Goal: Task Accomplishment & Management: Complete application form

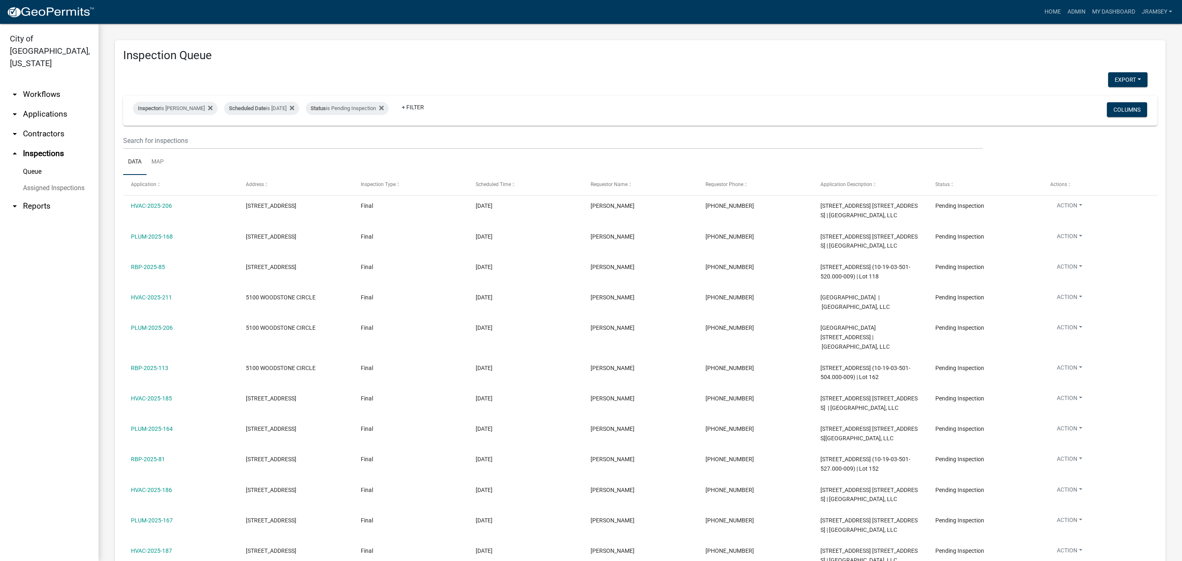
select select "2: 50"
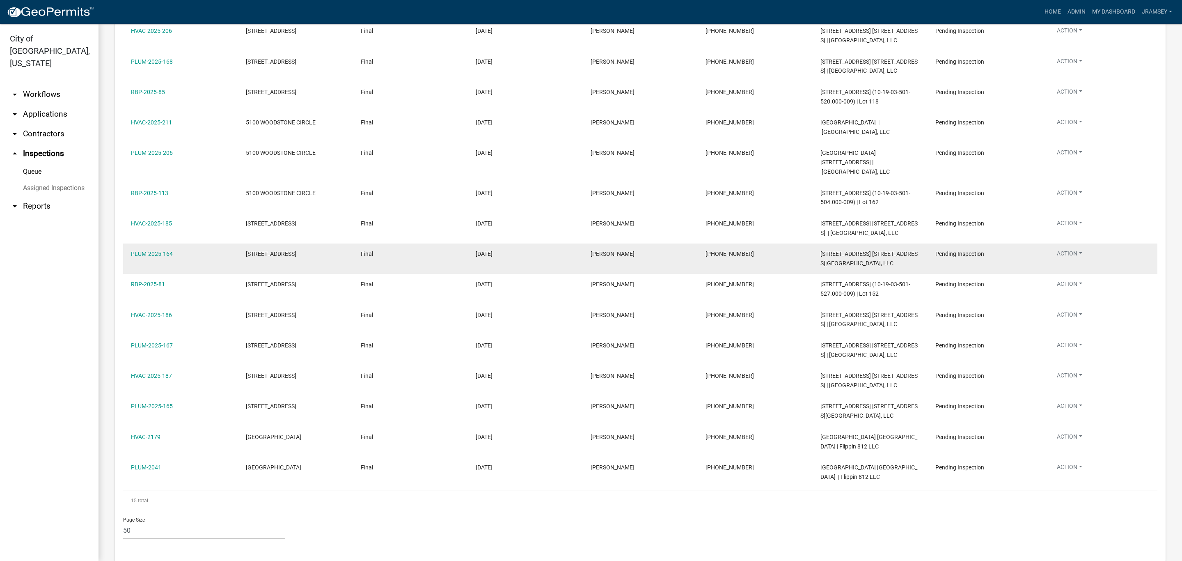
scroll to position [153, 0]
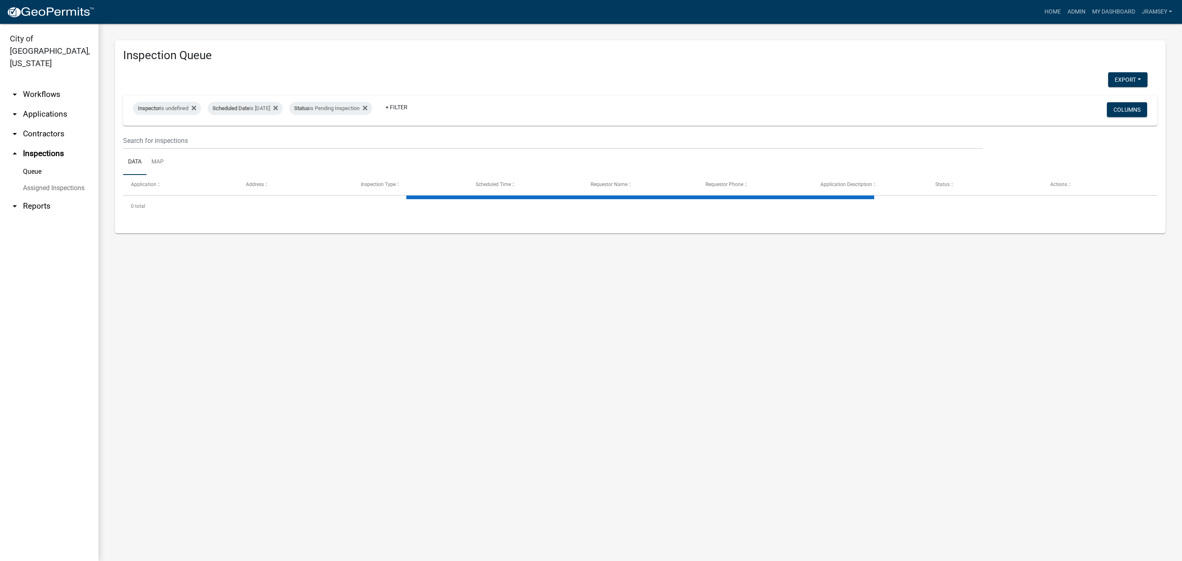
select select "2: 50"
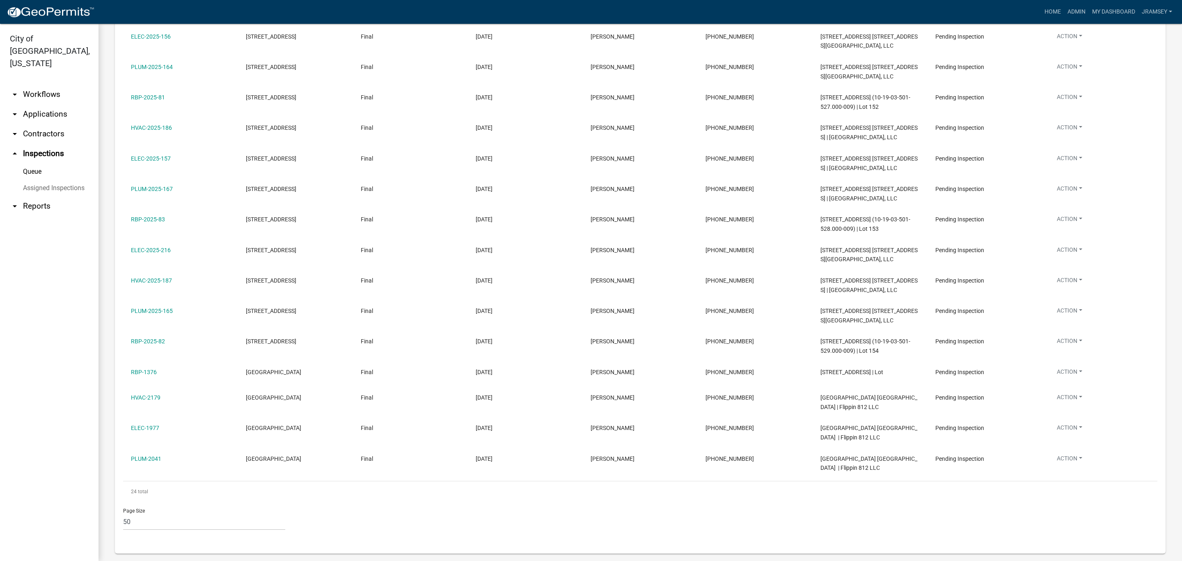
scroll to position [597, 0]
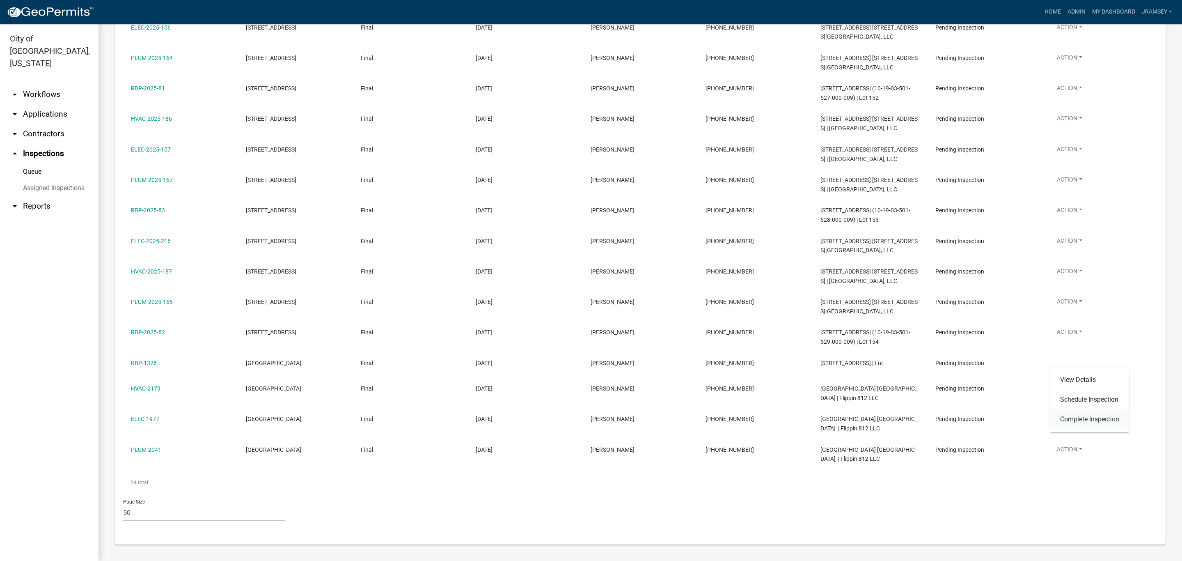
click at [1084, 416] on link "Complete Inspection" at bounding box center [1090, 419] width 79 height 20
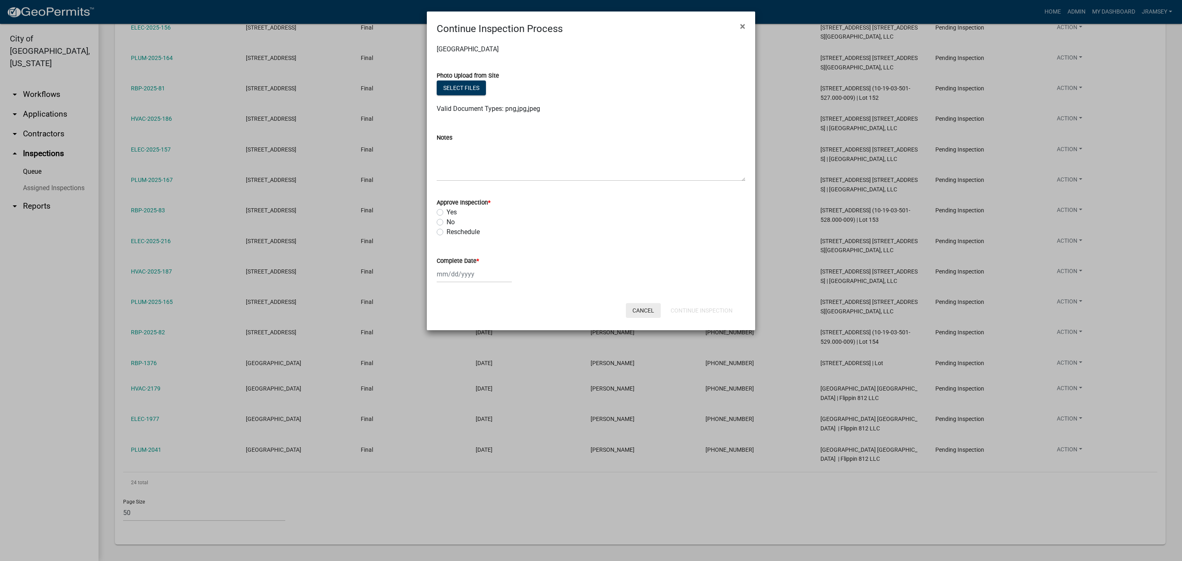
click at [650, 310] on button "Cancel" at bounding box center [643, 310] width 35 height 15
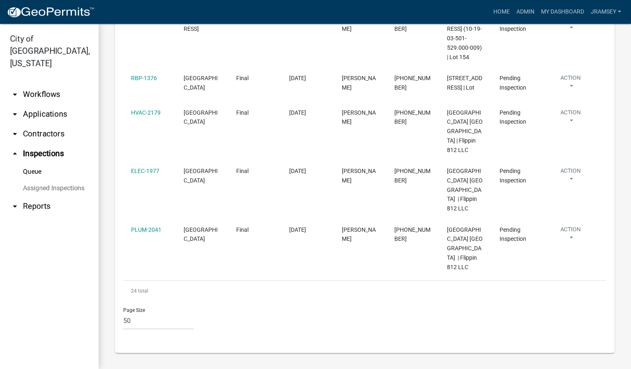
scroll to position [1687, 0]
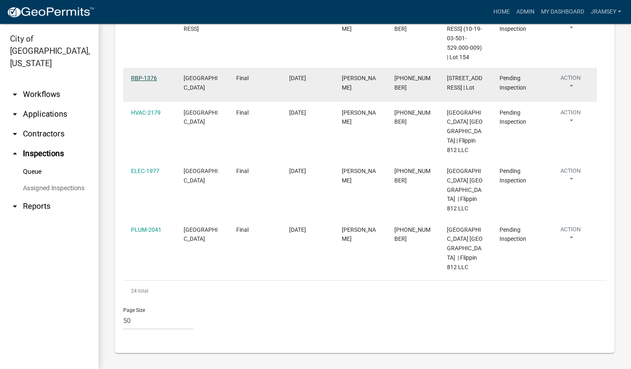
click at [137, 81] on link "RBP-1376" at bounding box center [144, 78] width 26 height 7
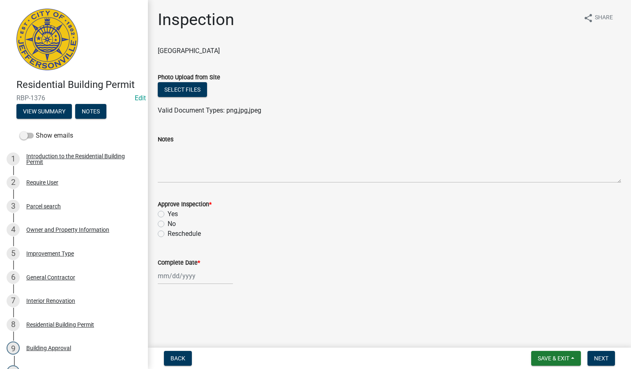
click at [168, 212] on label "Yes" at bounding box center [173, 214] width 10 height 10
click at [168, 212] on input "Yes" at bounding box center [170, 211] width 5 height 5
radio input "true"
click at [174, 276] on div at bounding box center [195, 275] width 75 height 17
select select "8"
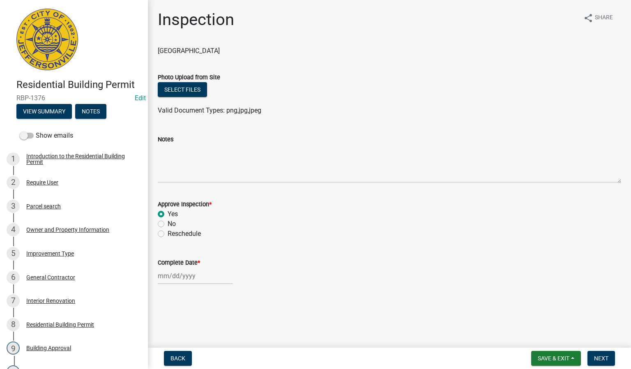
select select "2025"
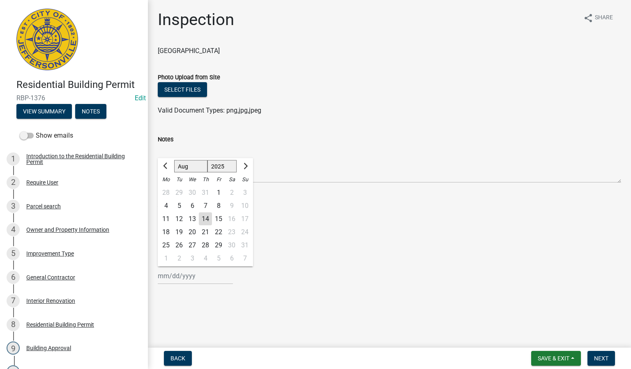
click at [204, 218] on div "14" at bounding box center [205, 218] width 13 height 13
type input "[DATE]"
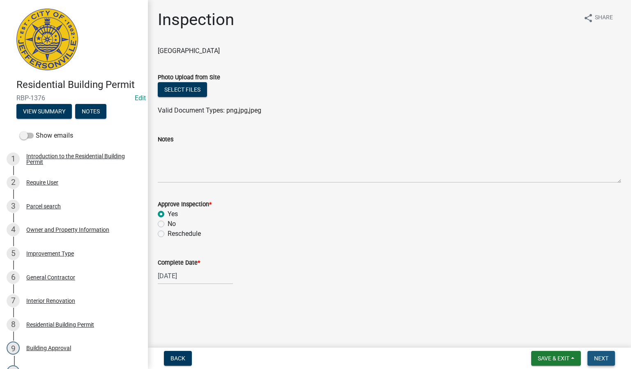
click at [594, 355] on span "Next" at bounding box center [601, 358] width 14 height 7
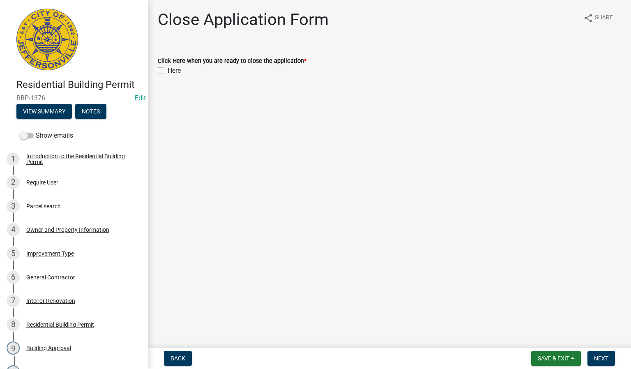
click at [168, 69] on label "Here" at bounding box center [174, 71] width 13 height 10
click at [168, 69] on input "Here" at bounding box center [170, 68] width 5 height 5
checkbox input "true"
click at [606, 357] on span "Next" at bounding box center [601, 358] width 14 height 7
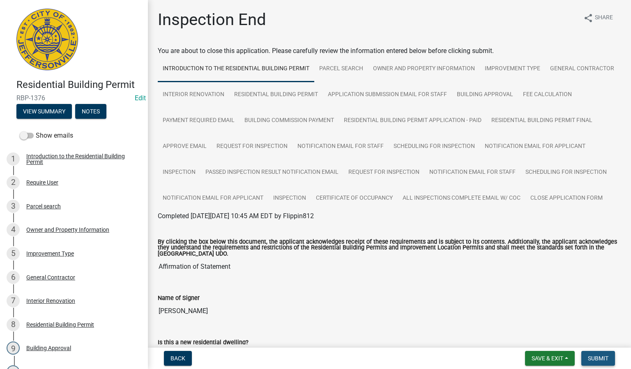
click at [602, 358] on span "Submit" at bounding box center [598, 358] width 21 height 7
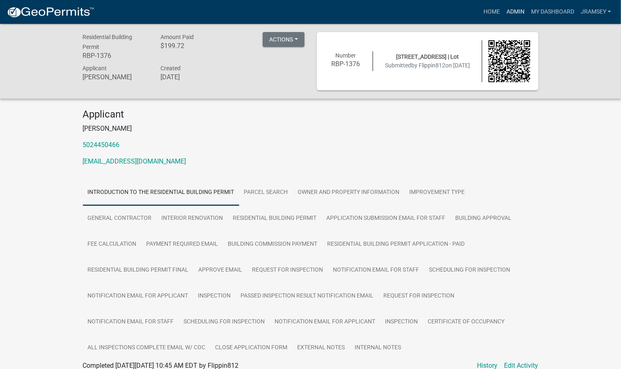
click at [513, 14] on link "Admin" at bounding box center [515, 12] width 25 height 16
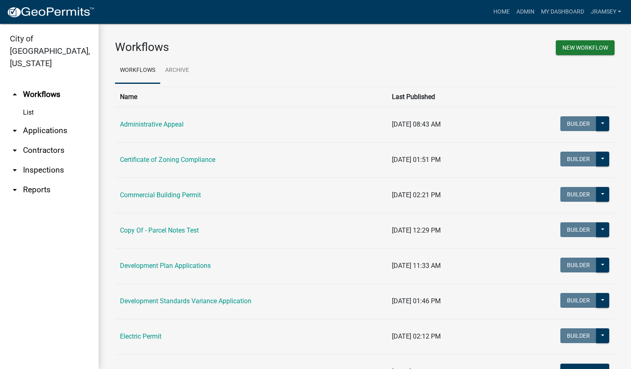
click at [56, 160] on link "arrow_drop_down Inspections" at bounding box center [49, 170] width 99 height 20
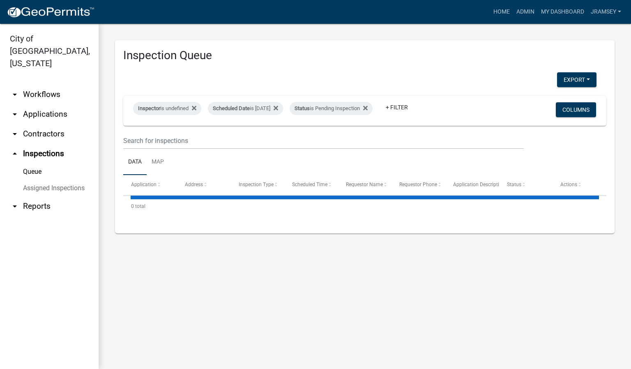
select select "2: 50"
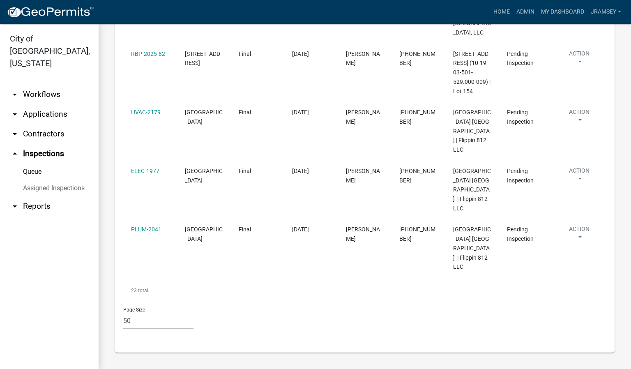
scroll to position [1699, 0]
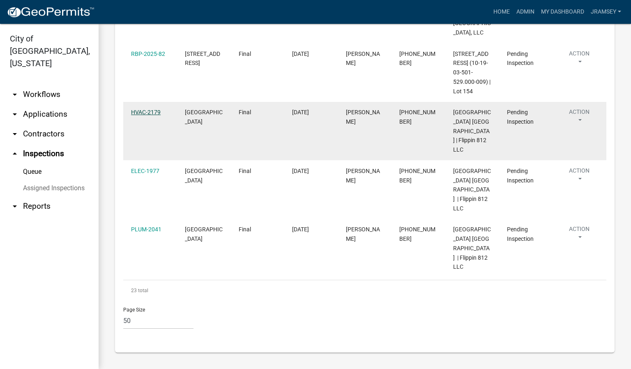
click at [148, 109] on link "HVAC-2179" at bounding box center [146, 112] width 30 height 7
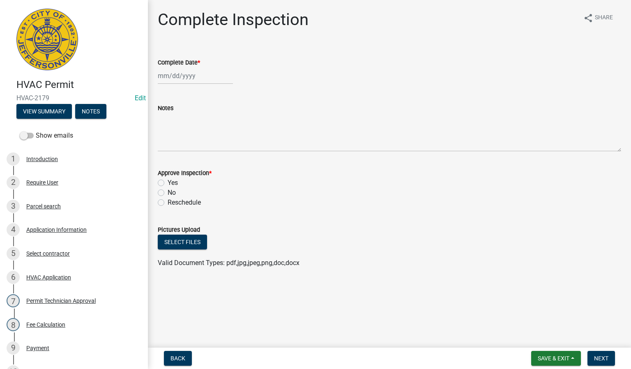
click at [178, 80] on div at bounding box center [195, 75] width 75 height 17
select select "8"
select select "2025"
click at [207, 143] on div "14" at bounding box center [205, 145] width 13 height 13
type input "[DATE]"
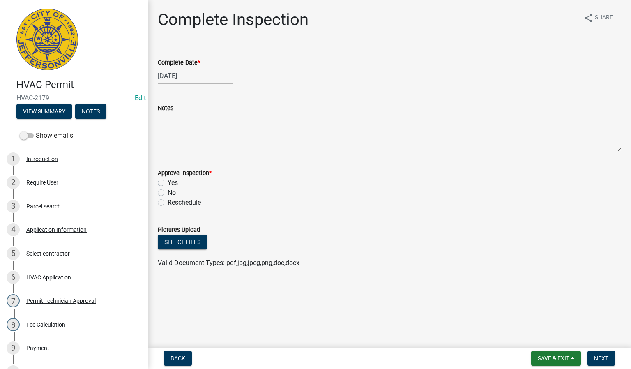
click at [168, 182] on label "Yes" at bounding box center [173, 183] width 10 height 10
click at [168, 182] on input "Yes" at bounding box center [170, 180] width 5 height 5
radio input "true"
click at [594, 356] on span "Next" at bounding box center [601, 358] width 14 height 7
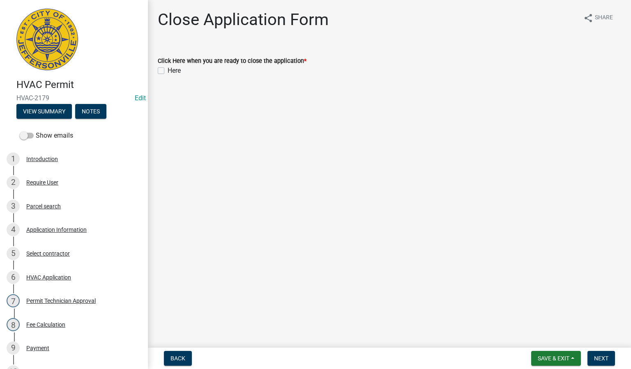
click at [168, 71] on label "Here" at bounding box center [174, 71] width 13 height 10
click at [168, 71] on input "Here" at bounding box center [170, 68] width 5 height 5
checkbox input "true"
click at [604, 355] on span "Next" at bounding box center [601, 358] width 14 height 7
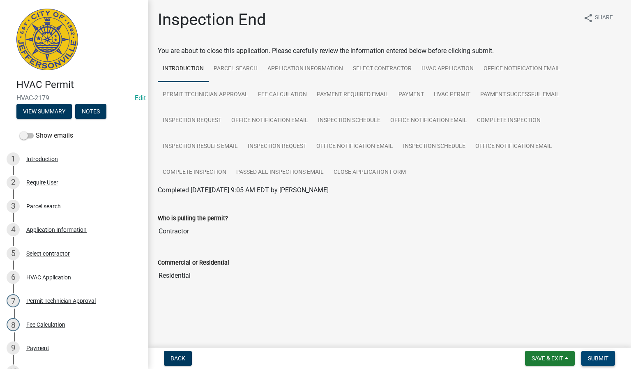
click at [590, 357] on span "Submit" at bounding box center [598, 358] width 21 height 7
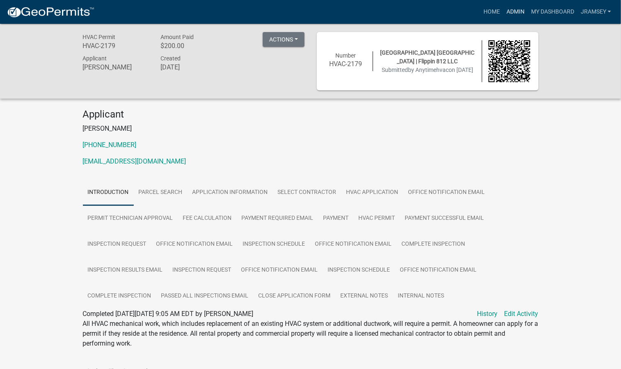
click at [515, 14] on link "Admin" at bounding box center [515, 12] width 25 height 16
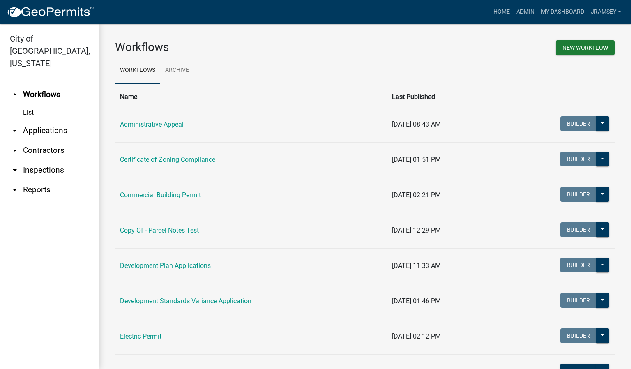
click at [39, 160] on link "arrow_drop_down Inspections" at bounding box center [49, 170] width 99 height 20
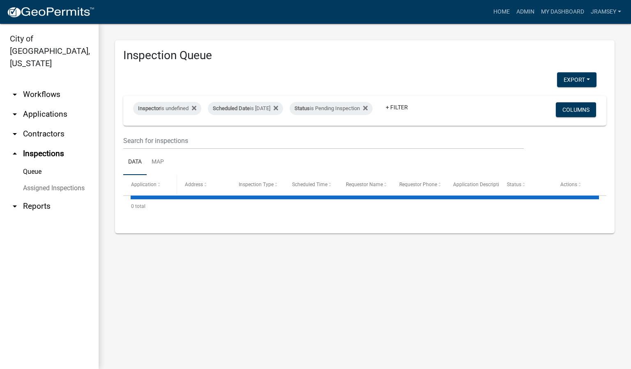
select select "2: 50"
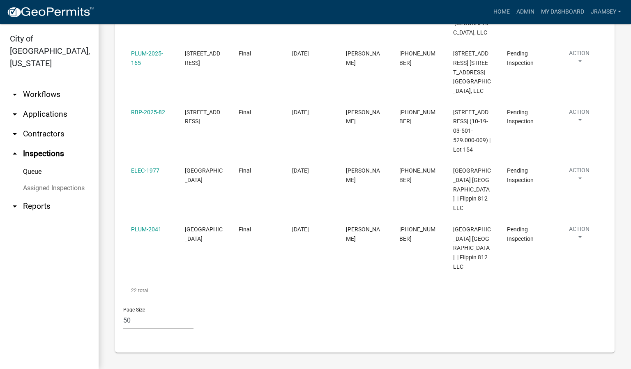
scroll to position [1631, 0]
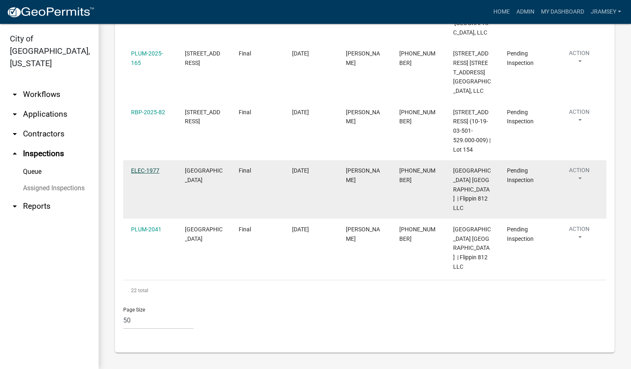
click at [142, 174] on link "ELEC-1977" at bounding box center [145, 170] width 28 height 7
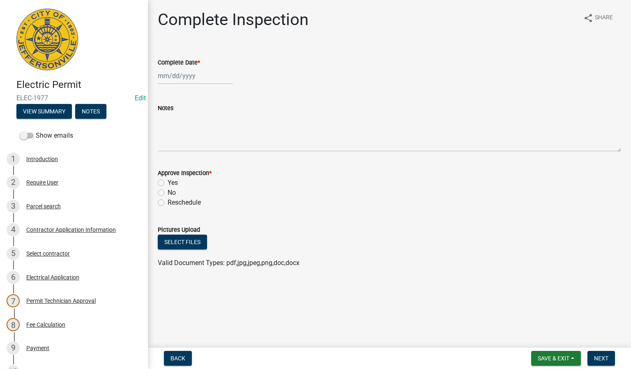
click at [177, 76] on div at bounding box center [195, 75] width 75 height 17
select select "8"
select select "2025"
click at [208, 145] on div "14" at bounding box center [205, 145] width 13 height 13
type input "[DATE]"
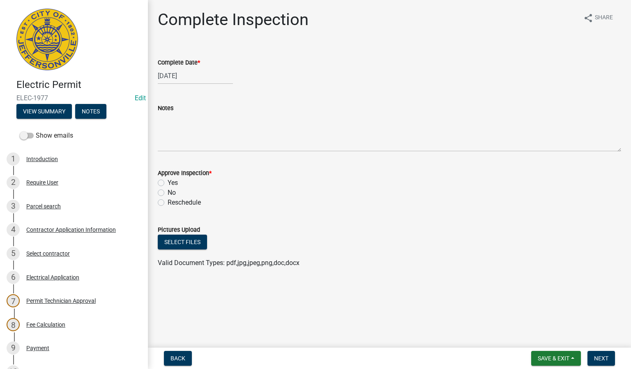
click at [168, 183] on label "Yes" at bounding box center [173, 183] width 10 height 10
click at [168, 183] on input "Yes" at bounding box center [170, 180] width 5 height 5
radio input "true"
click at [605, 357] on span "Next" at bounding box center [601, 358] width 14 height 7
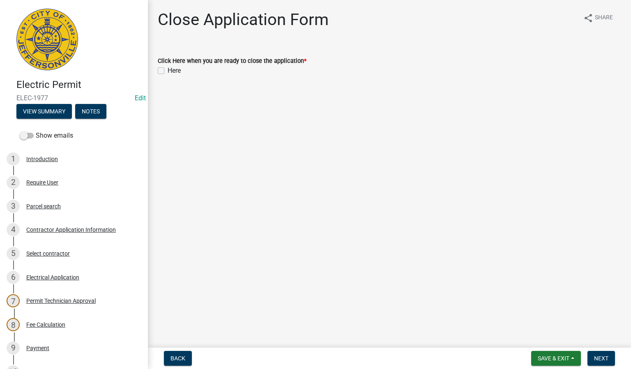
click at [168, 71] on label "Here" at bounding box center [174, 71] width 13 height 10
click at [168, 71] on input "Here" at bounding box center [170, 68] width 5 height 5
checkbox input "true"
click at [600, 361] on span "Next" at bounding box center [601, 358] width 14 height 7
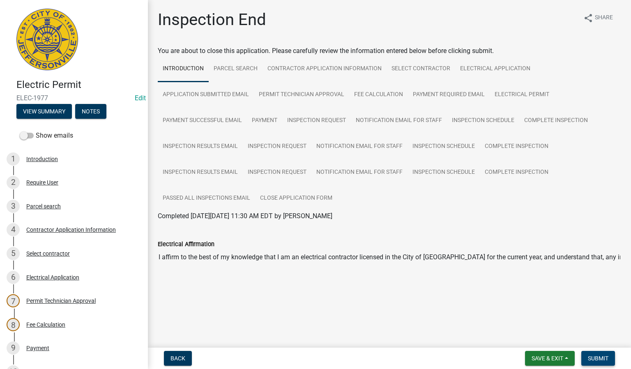
click at [595, 356] on span "Submit" at bounding box center [598, 358] width 21 height 7
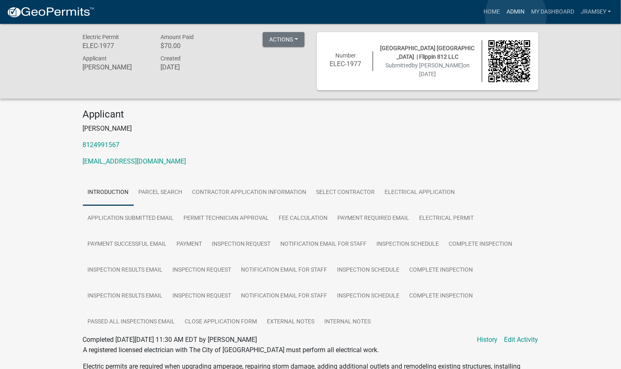
click at [516, 15] on link "Admin" at bounding box center [515, 12] width 25 height 16
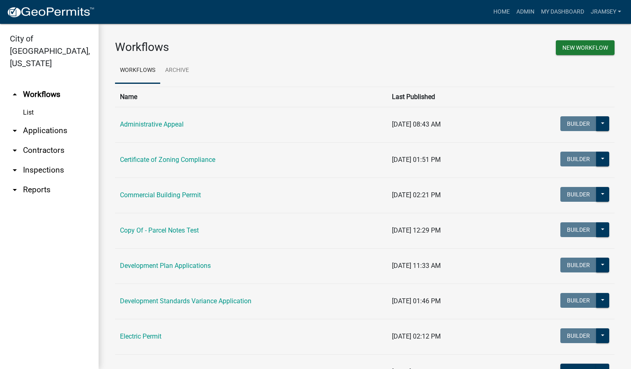
click at [57, 160] on link "arrow_drop_down Inspections" at bounding box center [49, 170] width 99 height 20
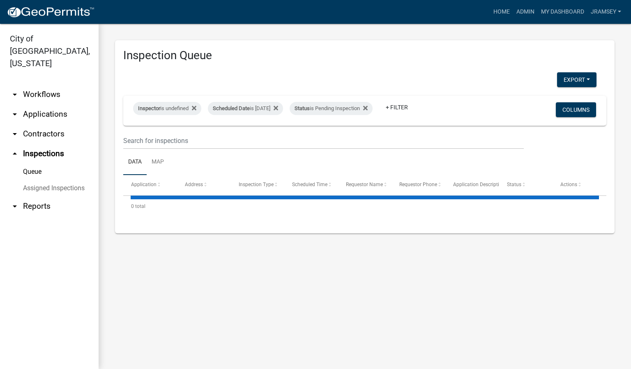
select select "2: 50"
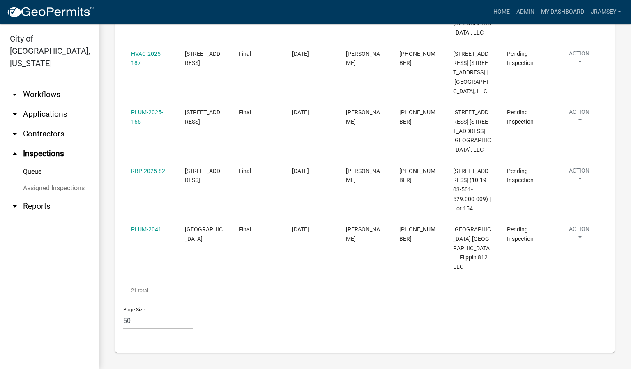
scroll to position [1573, 0]
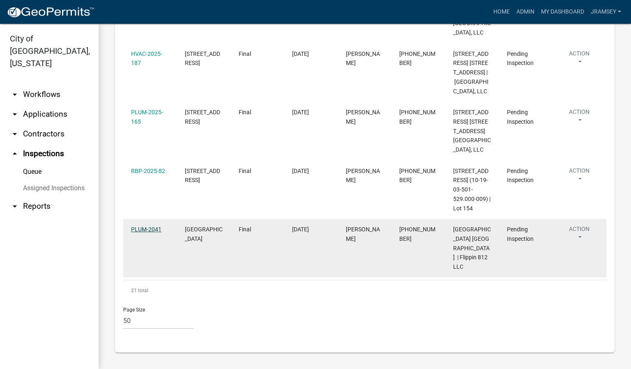
click at [144, 232] on link "PLUM-2041" at bounding box center [146, 229] width 30 height 7
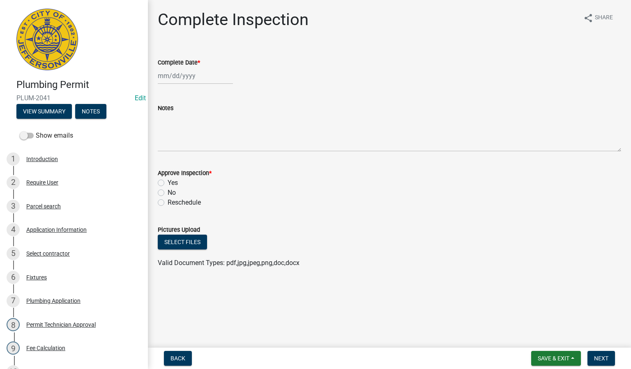
click at [181, 74] on div at bounding box center [195, 75] width 75 height 17
select select "8"
select select "2025"
click at [204, 147] on div "14" at bounding box center [205, 145] width 13 height 13
type input "[DATE]"
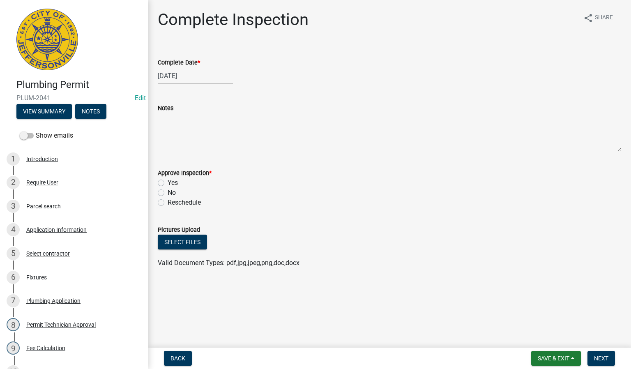
click at [168, 180] on label "Yes" at bounding box center [173, 183] width 10 height 10
click at [168, 180] on input "Yes" at bounding box center [170, 180] width 5 height 5
radio input "true"
click at [602, 355] on span "Next" at bounding box center [601, 358] width 14 height 7
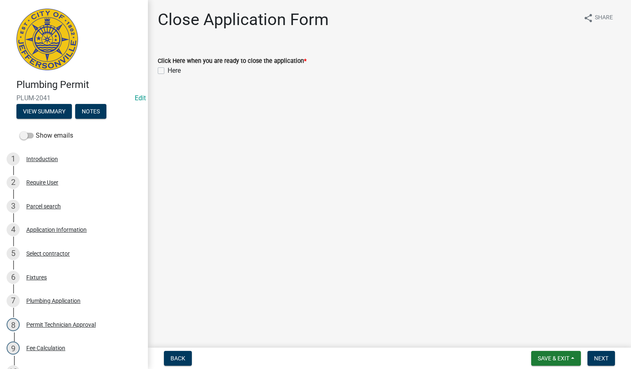
click at [168, 72] on label "Here" at bounding box center [174, 71] width 13 height 10
click at [168, 71] on input "Here" at bounding box center [170, 68] width 5 height 5
checkbox input "true"
click at [602, 356] on span "Next" at bounding box center [601, 358] width 14 height 7
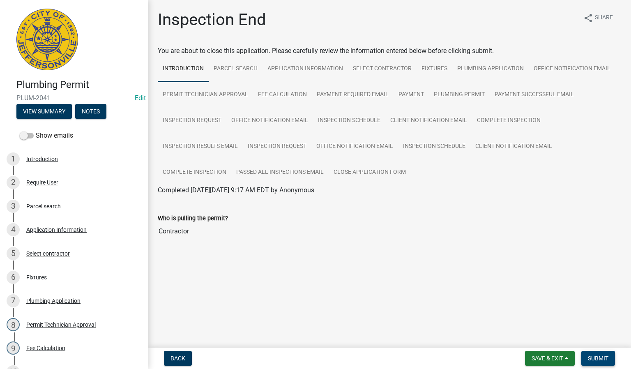
click at [590, 356] on span "Submit" at bounding box center [598, 358] width 21 height 7
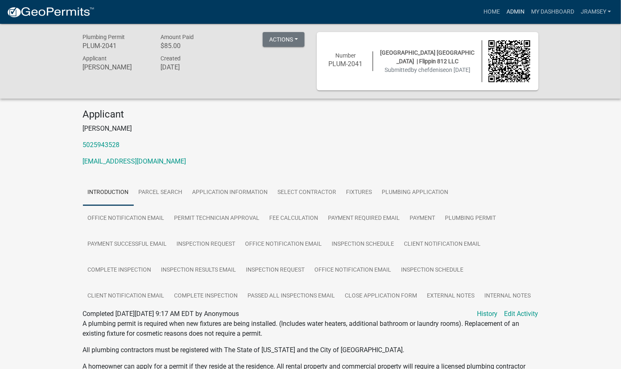
click at [509, 15] on link "Admin" at bounding box center [515, 12] width 25 height 16
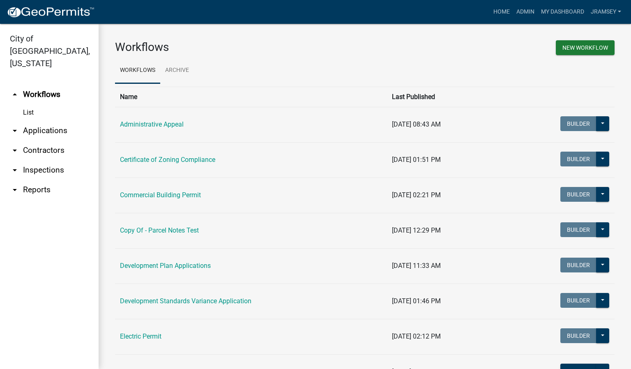
click at [44, 160] on link "arrow_drop_down Inspections" at bounding box center [49, 170] width 99 height 20
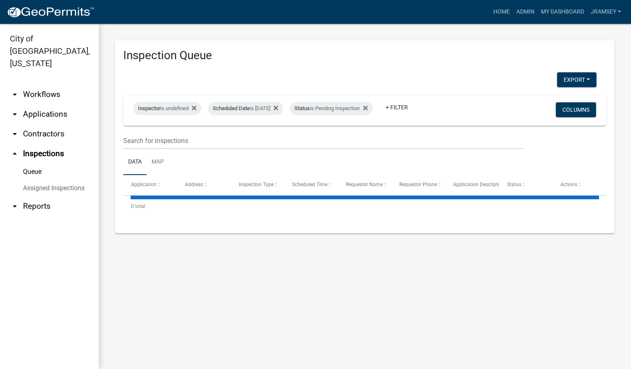
select select "2: 50"
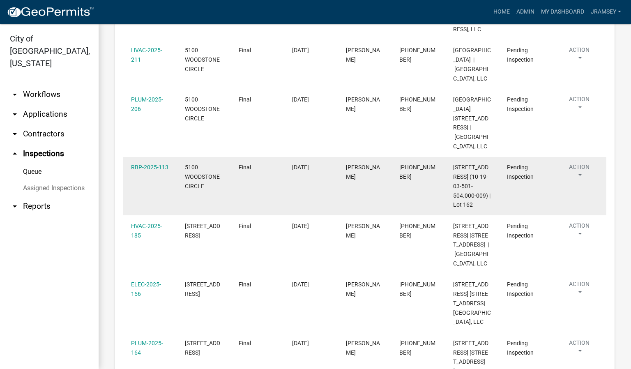
scroll to position [406, 0]
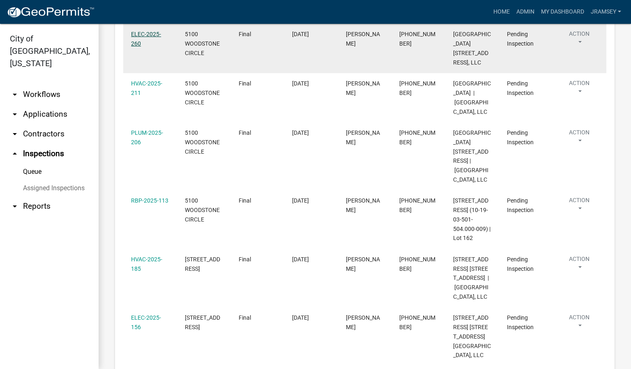
click at [142, 47] on link "ELEC-2025-260" at bounding box center [146, 39] width 30 height 16
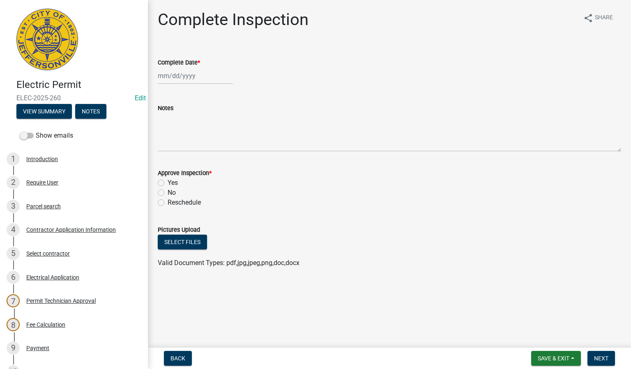
select select "8"
select select "2025"
click at [181, 76] on div "[PERSON_NAME] Feb Mar Apr [PERSON_NAME][DATE] Oct Nov [DATE] 1526 1527 1528 152…" at bounding box center [195, 75] width 75 height 17
click at [205, 147] on div "14" at bounding box center [205, 145] width 13 height 13
type input "[DATE]"
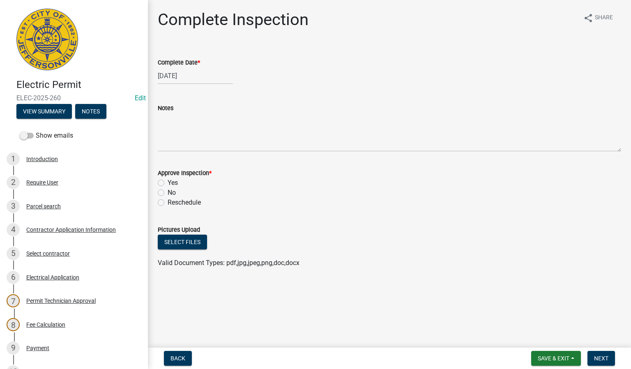
click at [168, 184] on label "Yes" at bounding box center [173, 183] width 10 height 10
click at [168, 183] on input "Yes" at bounding box center [170, 180] width 5 height 5
radio input "true"
click at [600, 359] on span "Next" at bounding box center [601, 358] width 14 height 7
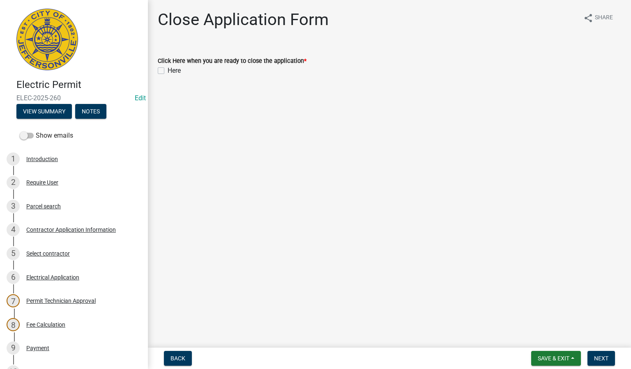
click at [168, 71] on label "Here" at bounding box center [174, 71] width 13 height 10
click at [168, 71] on input "Here" at bounding box center [170, 68] width 5 height 5
checkbox input "true"
click at [606, 356] on span "Next" at bounding box center [601, 358] width 14 height 7
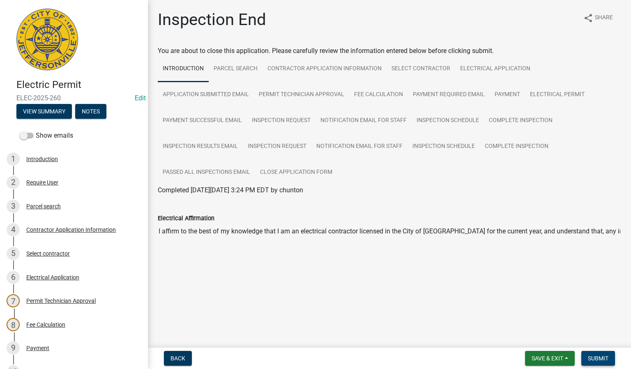
click at [594, 360] on span "Submit" at bounding box center [598, 358] width 21 height 7
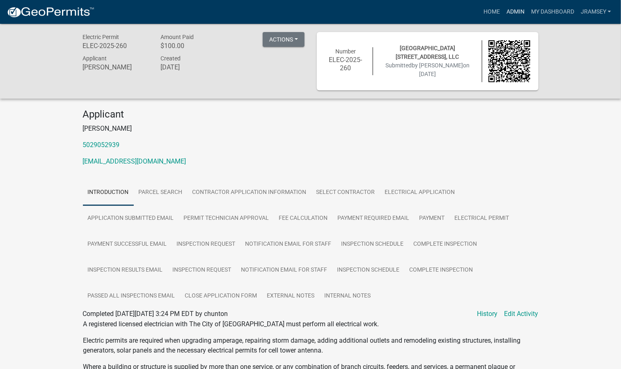
click at [515, 9] on link "Admin" at bounding box center [515, 12] width 25 height 16
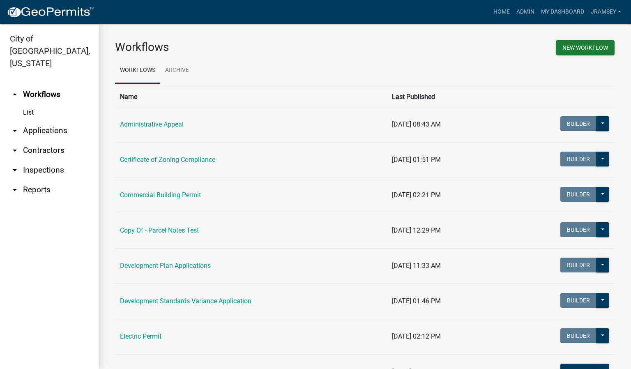
click at [37, 160] on link "arrow_drop_down Inspections" at bounding box center [49, 170] width 99 height 20
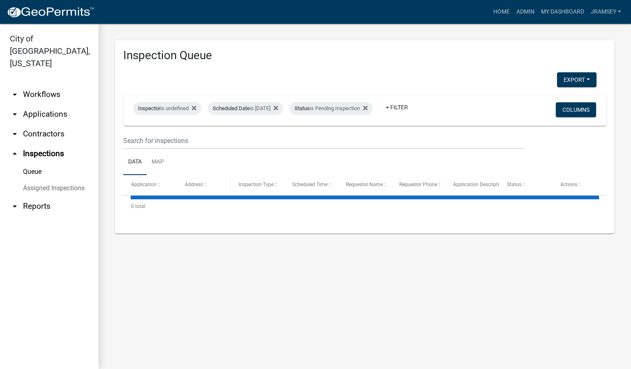
select select "2: 50"
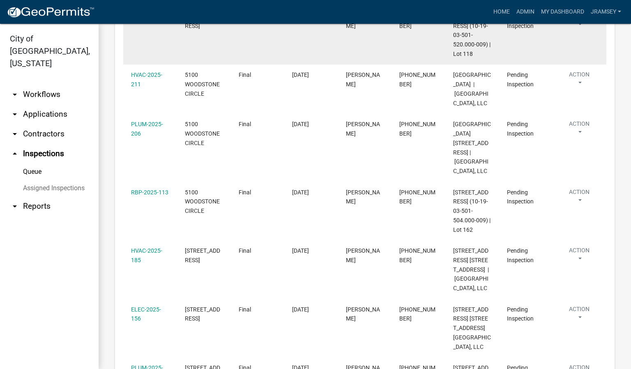
scroll to position [370, 0]
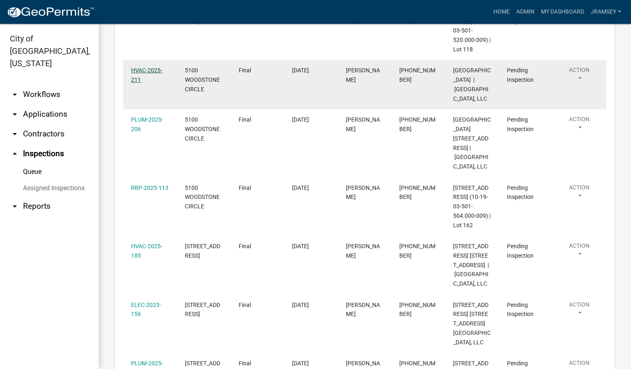
click at [148, 83] on link "HVAC-2025-211" at bounding box center [146, 75] width 31 height 16
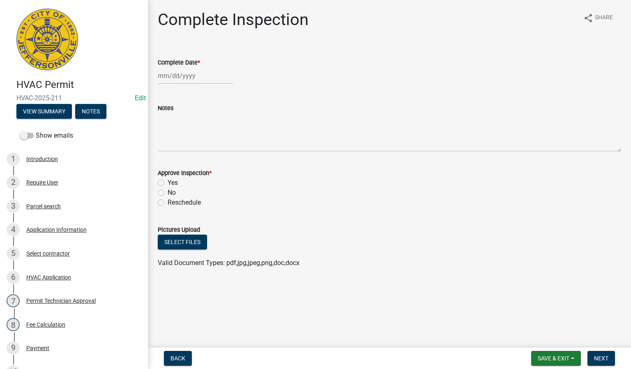
select select "8"
select select "2025"
click at [172, 79] on div "[PERSON_NAME] Feb Mar Apr [PERSON_NAME][DATE] Oct Nov [DATE] 1526 1527 1528 152…" at bounding box center [195, 75] width 75 height 17
click at [203, 145] on div "14" at bounding box center [205, 145] width 13 height 13
type input "[DATE]"
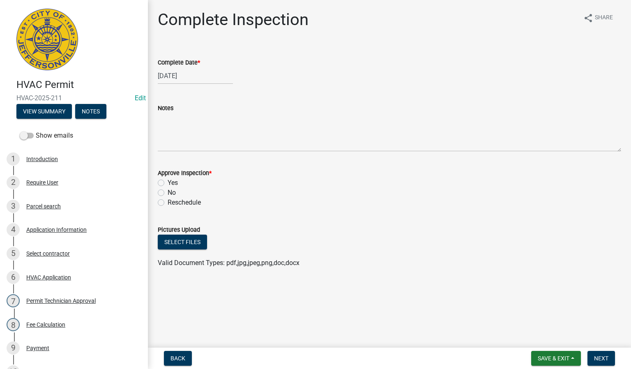
click at [168, 182] on label "Yes" at bounding box center [173, 183] width 10 height 10
click at [168, 182] on input "Yes" at bounding box center [170, 180] width 5 height 5
radio input "true"
click at [599, 356] on span "Next" at bounding box center [601, 358] width 14 height 7
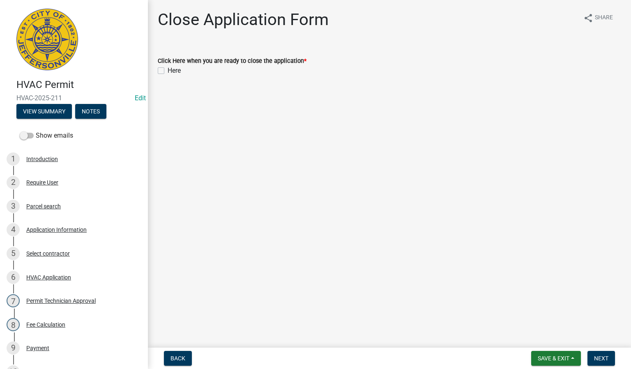
click at [156, 73] on div "Click Here when you are ready to close the application * Here" at bounding box center [389, 61] width 475 height 30
click at [168, 71] on label "Here" at bounding box center [174, 71] width 13 height 10
click at [168, 71] on input "Here" at bounding box center [170, 68] width 5 height 5
checkbox input "true"
click at [599, 356] on span "Next" at bounding box center [601, 358] width 14 height 7
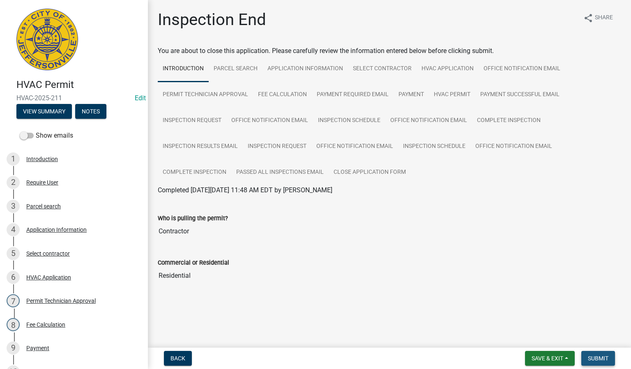
click at [594, 358] on span "Submit" at bounding box center [598, 358] width 21 height 7
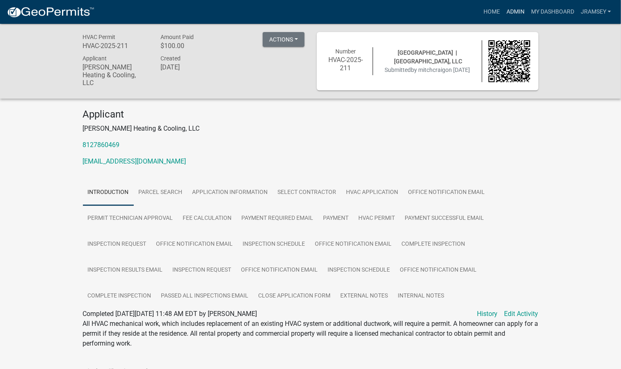
click at [520, 11] on link "Admin" at bounding box center [515, 12] width 25 height 16
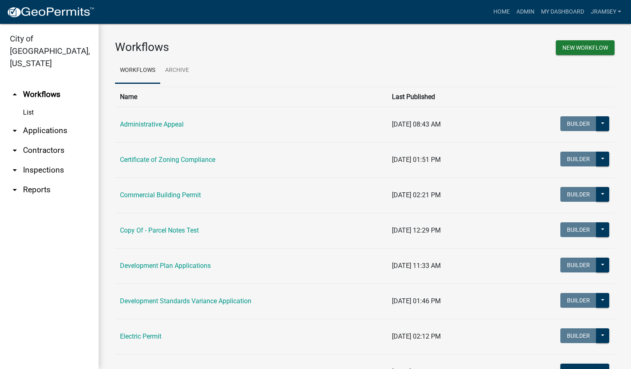
click at [46, 160] on link "arrow_drop_down Inspections" at bounding box center [49, 170] width 99 height 20
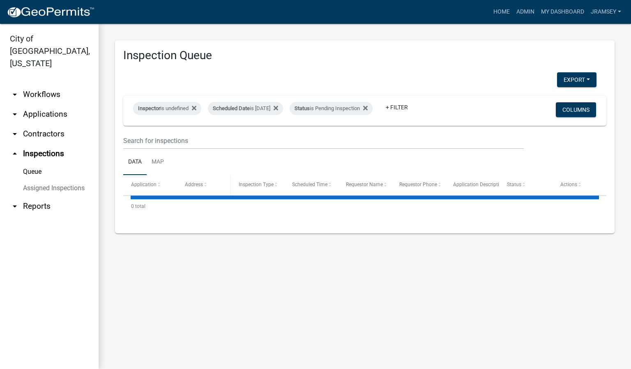
select select "2: 50"
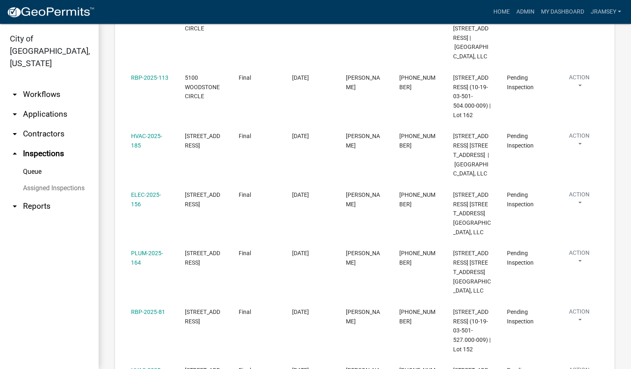
scroll to position [431, 0]
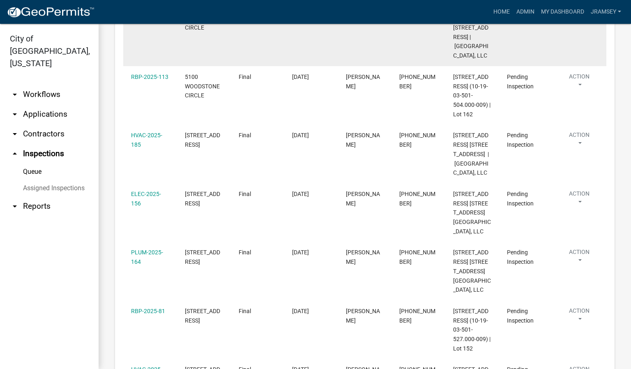
click at [140, 21] on link "PLUM-2025-206" at bounding box center [147, 13] width 32 height 16
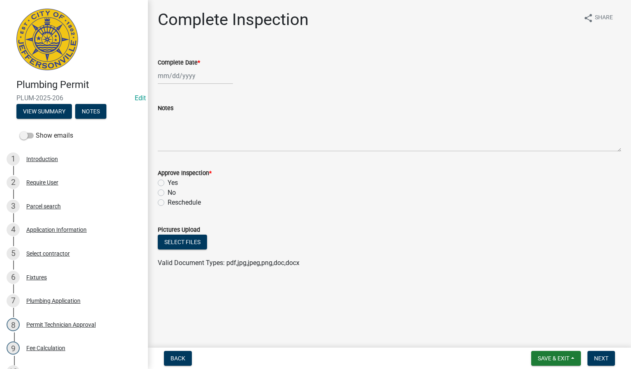
select select "8"
select select "2025"
click at [172, 79] on div "[PERSON_NAME] Feb Mar Apr [PERSON_NAME][DATE] Oct Nov [DATE] 1526 1527 1528 152…" at bounding box center [195, 75] width 75 height 17
click at [204, 146] on div "14" at bounding box center [205, 145] width 13 height 13
type input "[DATE]"
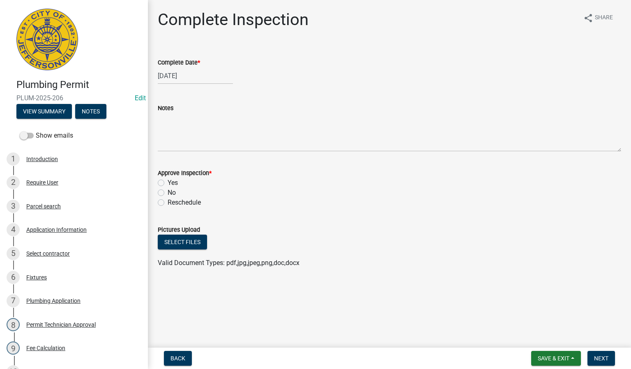
click at [168, 184] on label "Yes" at bounding box center [173, 183] width 10 height 10
click at [168, 183] on input "Yes" at bounding box center [170, 180] width 5 height 5
radio input "true"
click at [592, 354] on button "Next" at bounding box center [601, 358] width 28 height 15
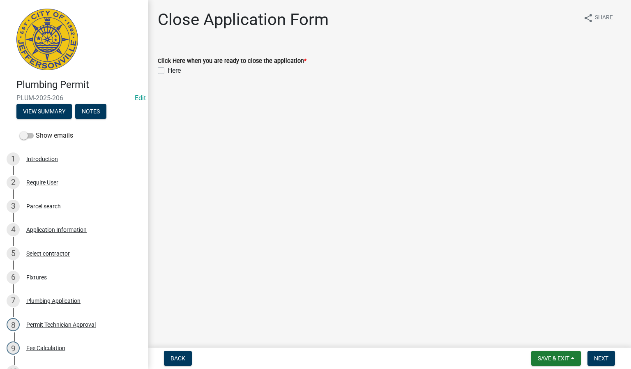
click at [157, 68] on div "Click Here when you are ready to close the application * Here" at bounding box center [389, 61] width 475 height 30
click at [168, 71] on label "Here" at bounding box center [174, 71] width 13 height 10
click at [168, 71] on input "Here" at bounding box center [170, 68] width 5 height 5
checkbox input "true"
click at [604, 356] on span "Next" at bounding box center [601, 358] width 14 height 7
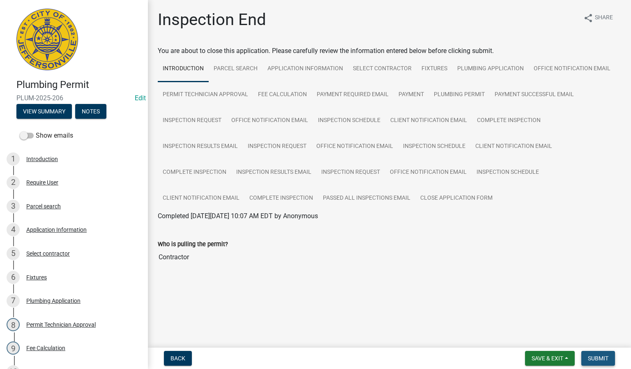
click at [594, 354] on button "Submit" at bounding box center [598, 358] width 34 height 15
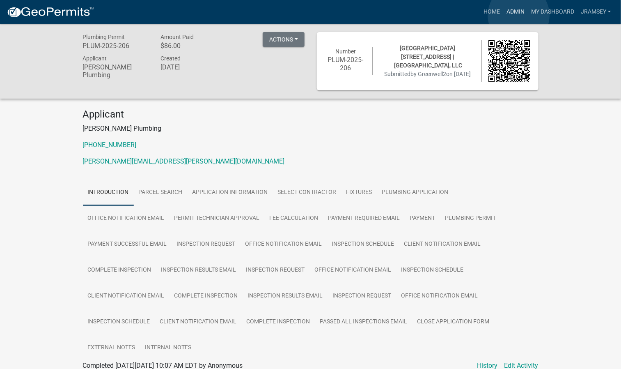
click at [519, 15] on link "Admin" at bounding box center [515, 12] width 25 height 16
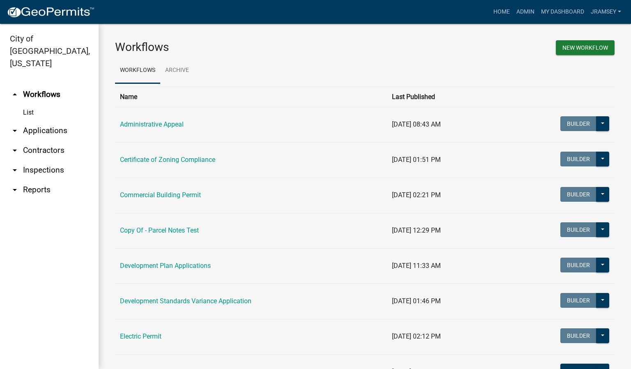
click at [53, 160] on link "arrow_drop_down Inspections" at bounding box center [49, 170] width 99 height 20
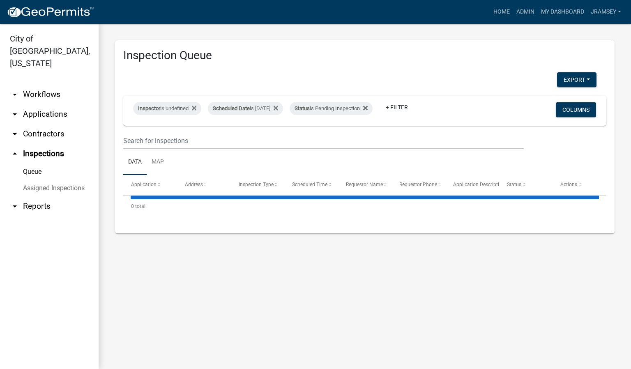
select select "2: 50"
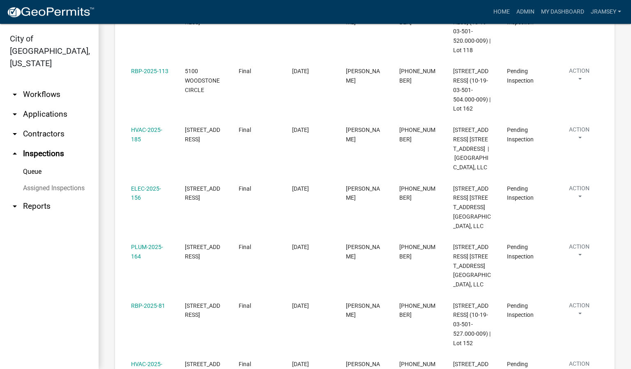
scroll to position [370, 0]
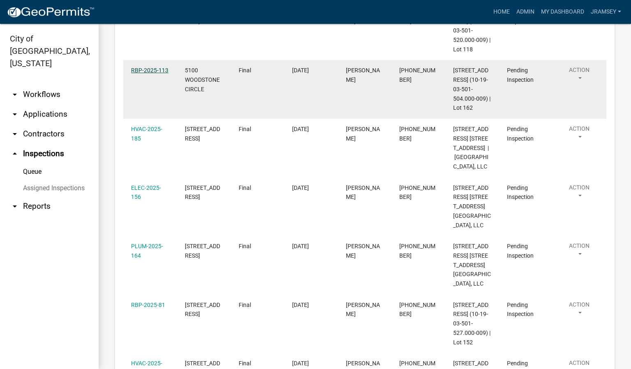
click at [148, 73] on link "RBP-2025-113" at bounding box center [149, 70] width 37 height 7
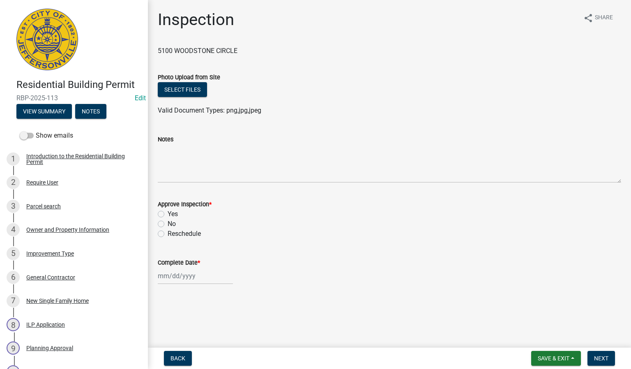
click at [168, 215] on label "Yes" at bounding box center [173, 214] width 10 height 10
click at [168, 214] on input "Yes" at bounding box center [170, 211] width 5 height 5
radio input "true"
click at [185, 274] on div at bounding box center [195, 275] width 75 height 17
select select "8"
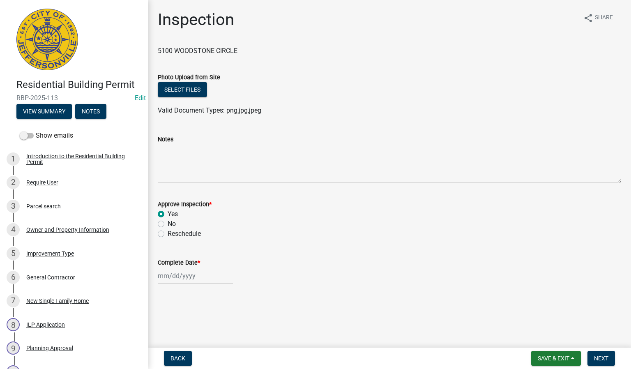
select select "2025"
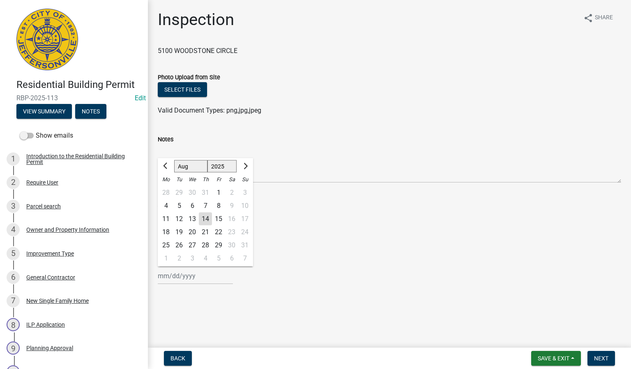
click at [207, 218] on div "14" at bounding box center [205, 218] width 13 height 13
type input "[DATE]"
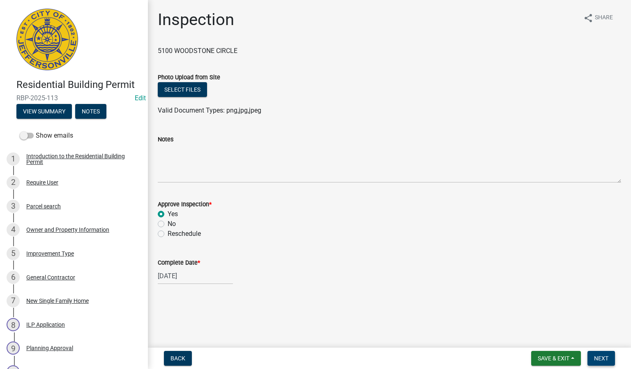
click at [605, 358] on span "Next" at bounding box center [601, 358] width 14 height 7
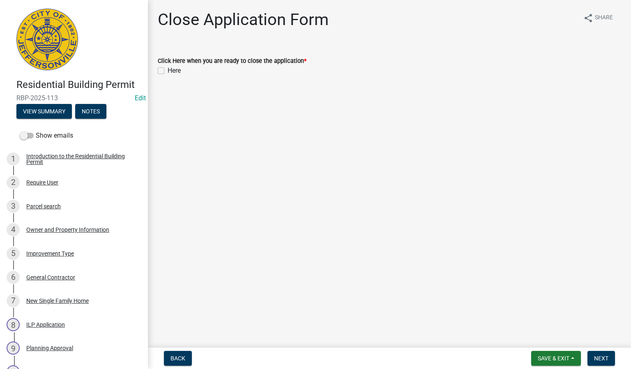
click at [168, 69] on label "Here" at bounding box center [174, 71] width 13 height 10
click at [168, 69] on input "Here" at bounding box center [170, 68] width 5 height 5
checkbox input "true"
click at [603, 355] on span "Next" at bounding box center [601, 358] width 14 height 7
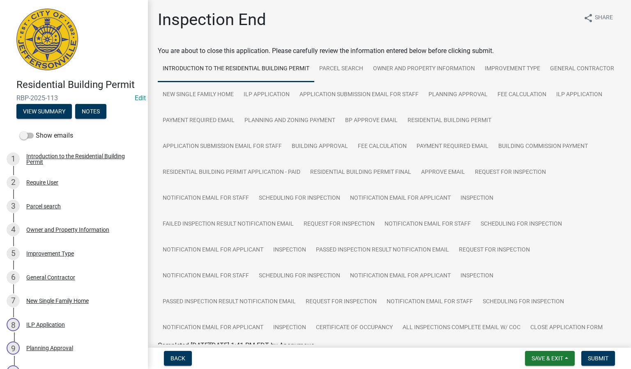
click at [615, 355] on form "Save & Exit Save Save & Exit Submit" at bounding box center [569, 358] width 96 height 15
click at [605, 358] on span "Submit" at bounding box center [598, 358] width 21 height 7
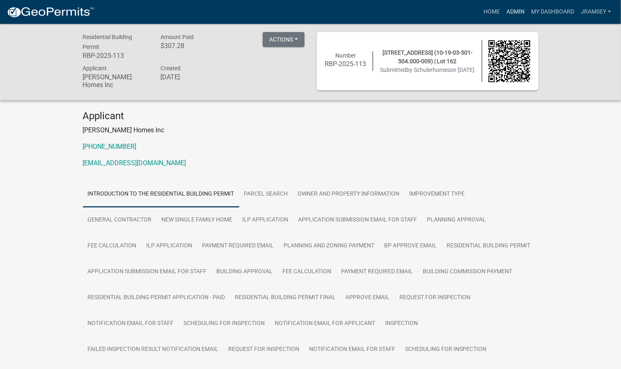
click at [512, 15] on link "Admin" at bounding box center [515, 12] width 25 height 16
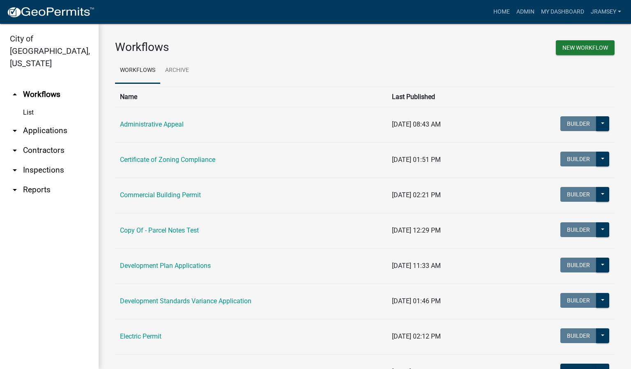
click at [36, 160] on link "arrow_drop_down Inspections" at bounding box center [49, 170] width 99 height 20
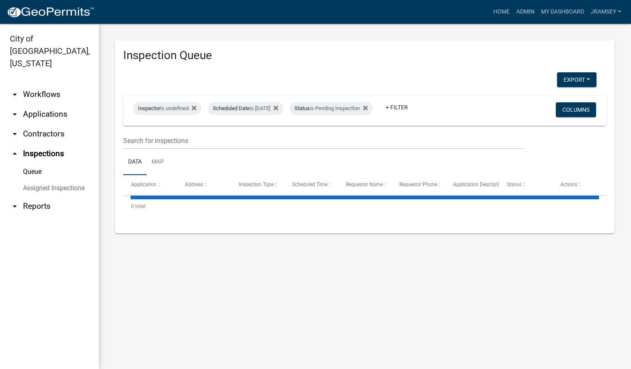
select select "2: 50"
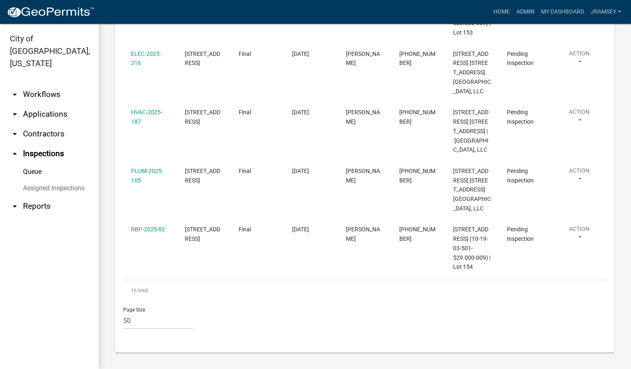
scroll to position [1170, 0]
